Goal: Task Accomplishment & Management: Manage account settings

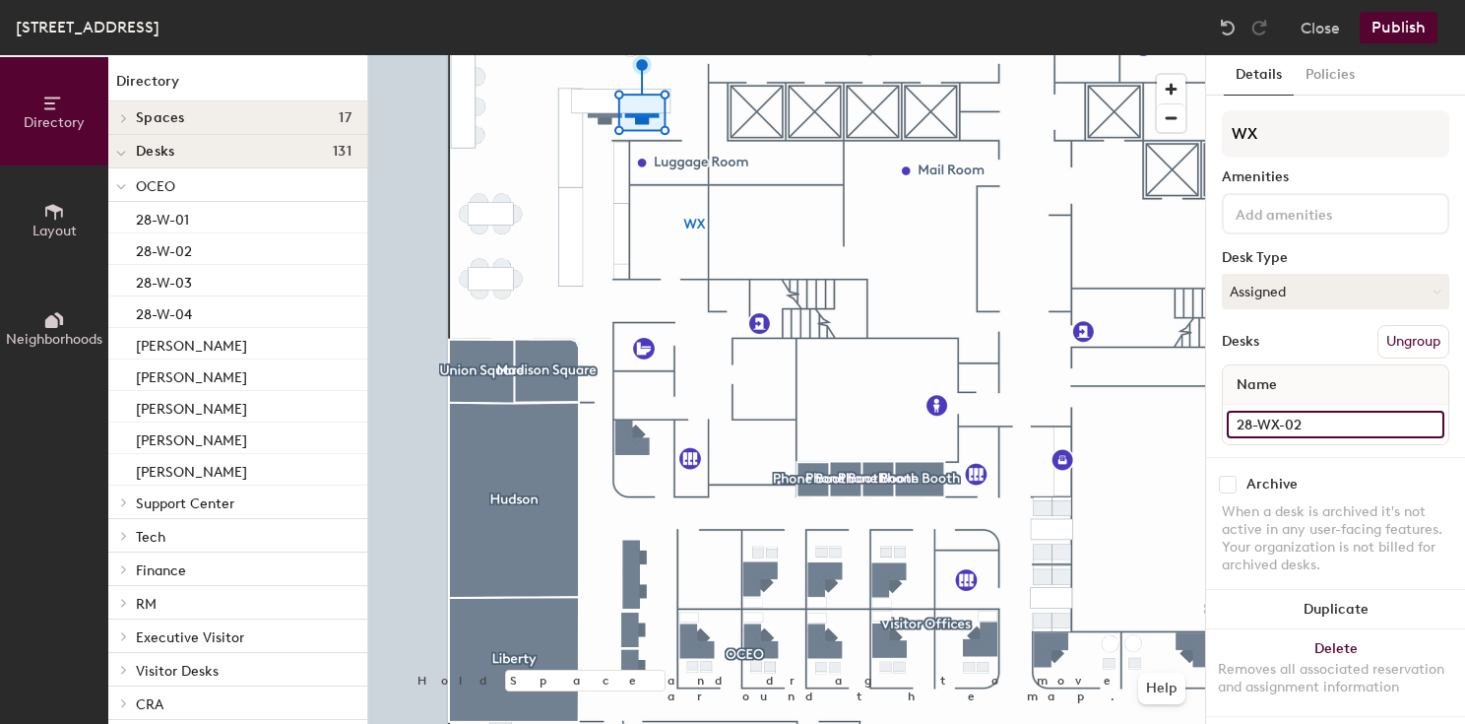
click at [1331, 424] on input "28-WX-02" at bounding box center [1336, 424] width 218 height 28
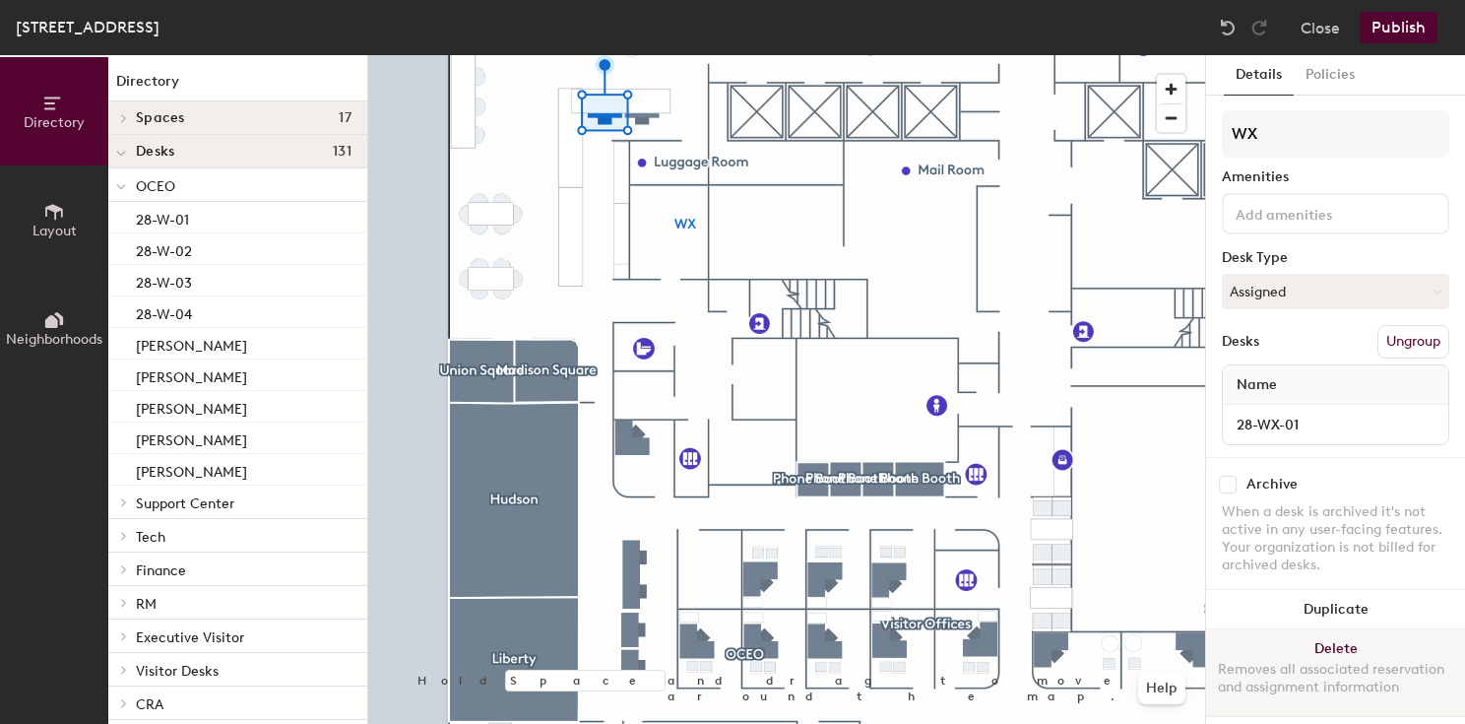
click at [1335, 640] on button "Delete Removes all associated reservation and assignment information" at bounding box center [1335, 672] width 259 height 87
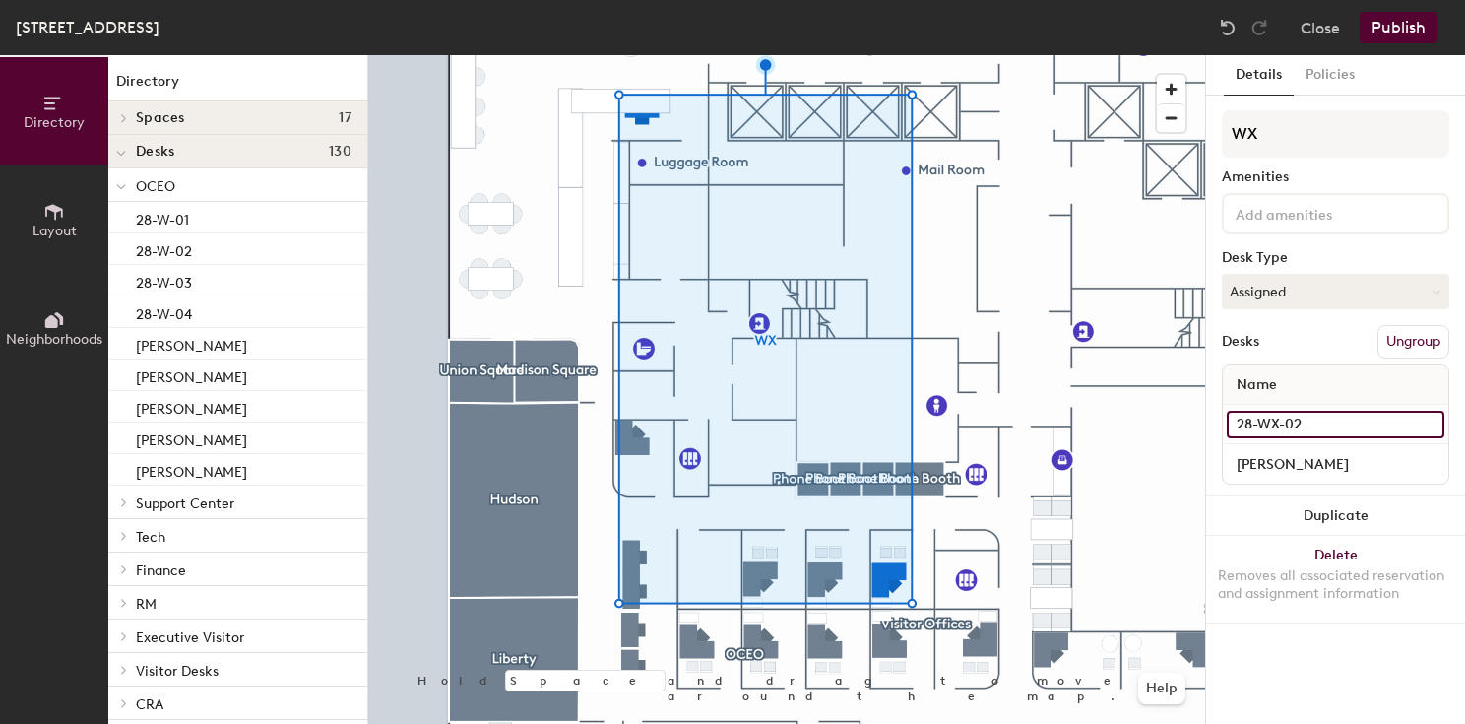
click at [1319, 430] on input "28-WX-02" at bounding box center [1336, 424] width 218 height 28
type input "28-WX-01"
click at [1312, 339] on div "Desks Ungroup" at bounding box center [1335, 341] width 227 height 33
click at [1399, 35] on button "Publish" at bounding box center [1398, 28] width 78 height 32
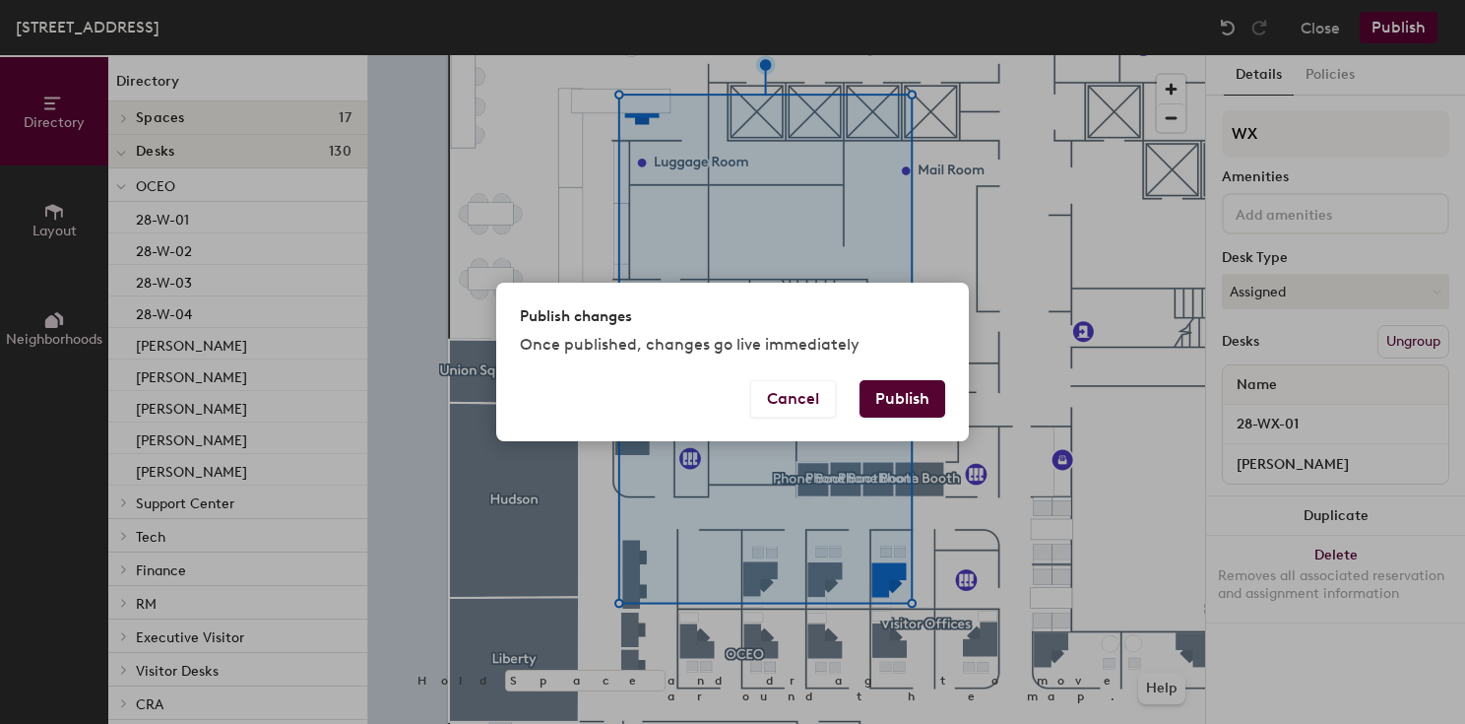
click at [911, 402] on button "Publish" at bounding box center [902, 398] width 86 height 37
